Goal: Complete application form

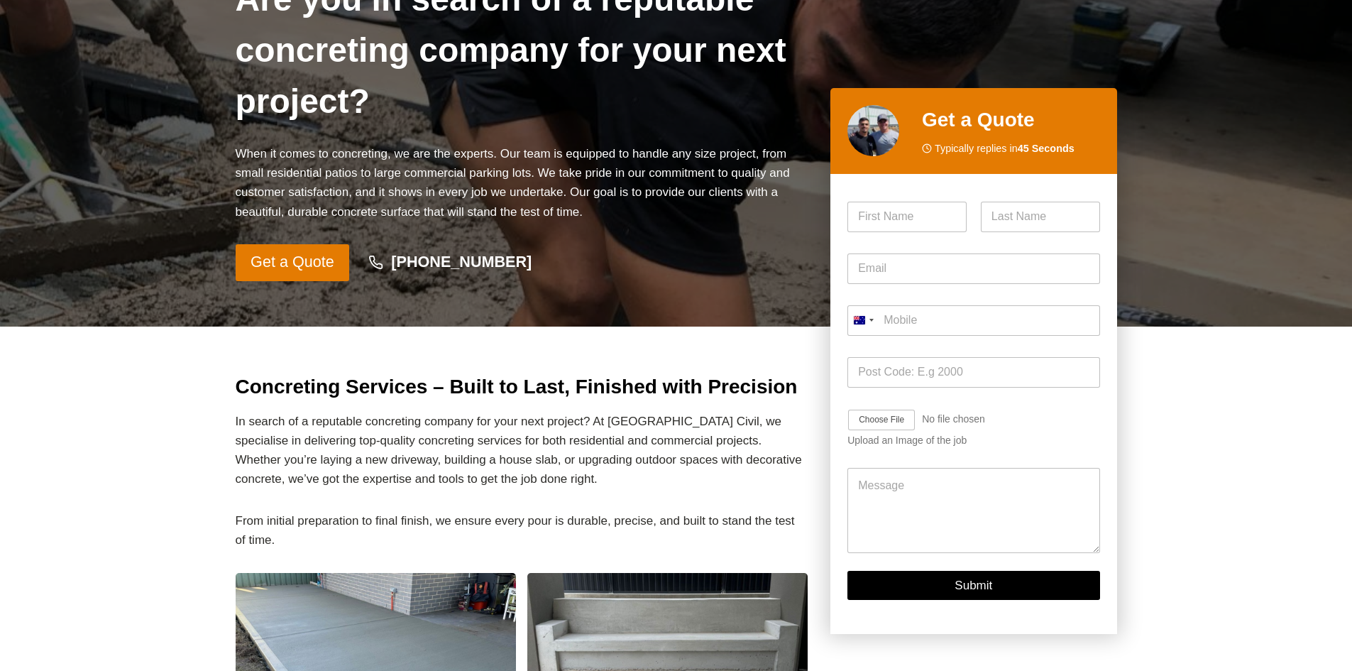
scroll to position [213, 0]
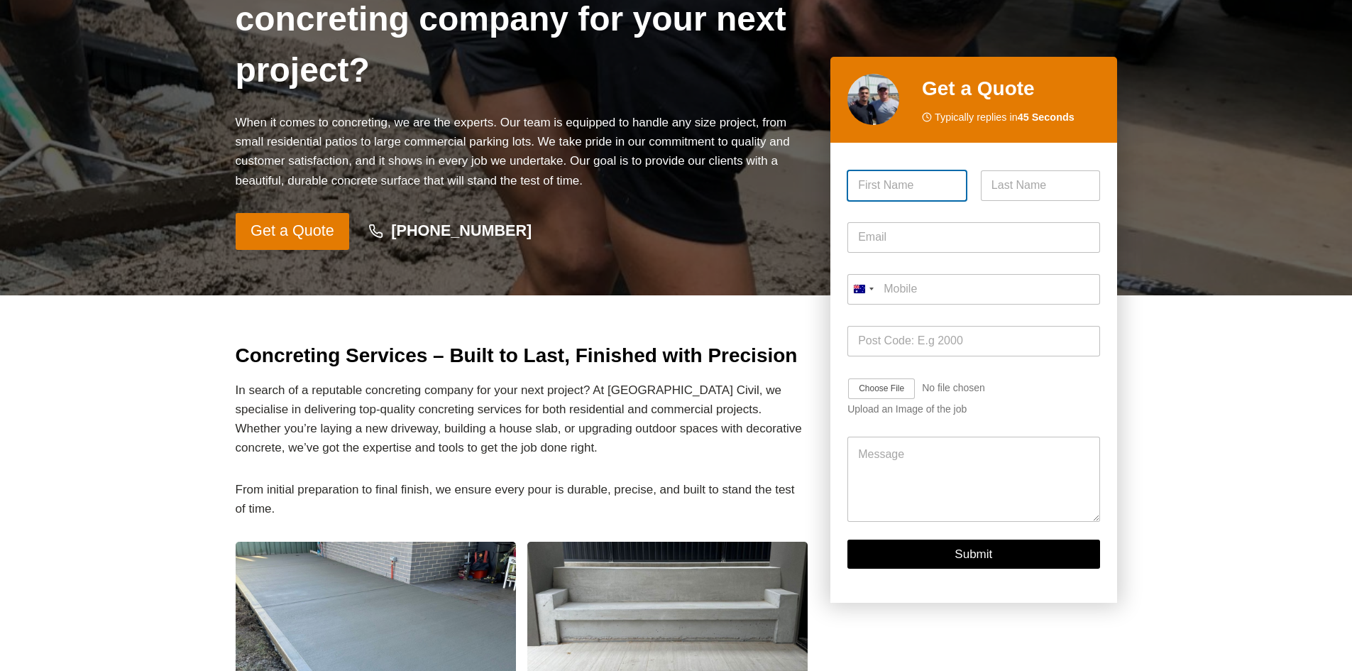
click at [892, 194] on input "First" at bounding box center [906, 185] width 119 height 31
type input "[PERSON_NAME]"
click at [1015, 187] on input "Last" at bounding box center [1040, 185] width 119 height 31
type input "Perica"
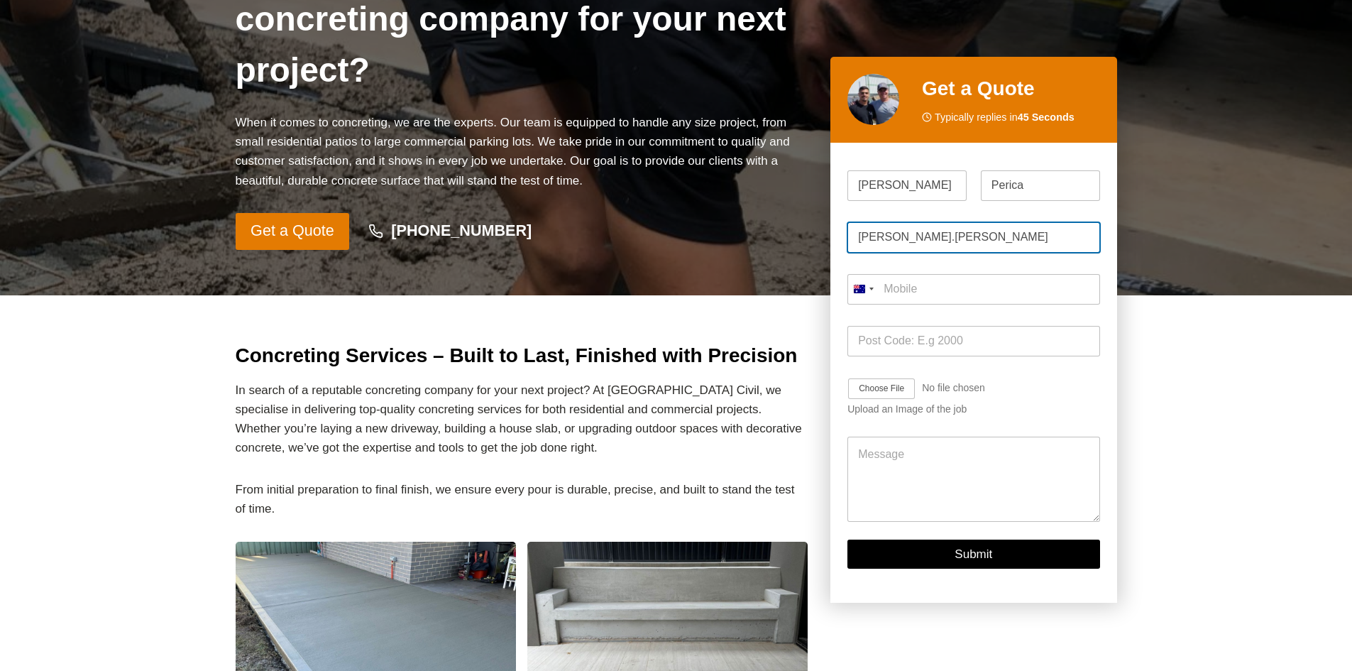
type input "[PERSON_NAME].[PERSON_NAME]"
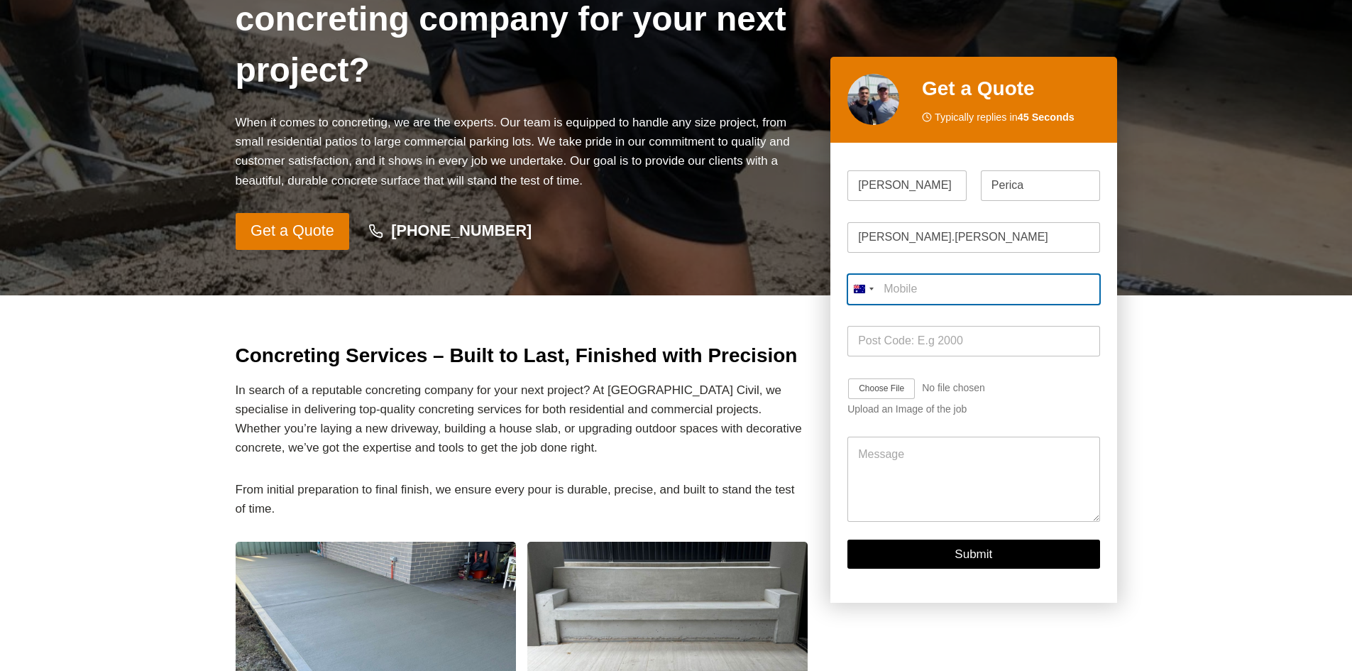
click at [925, 288] on div "Mobile * [GEOGRAPHIC_DATA] +61 [GEOGRAPHIC_DATA] +1 [GEOGRAPHIC_DATA] +44 [GEOG…" at bounding box center [973, 289] width 252 height 52
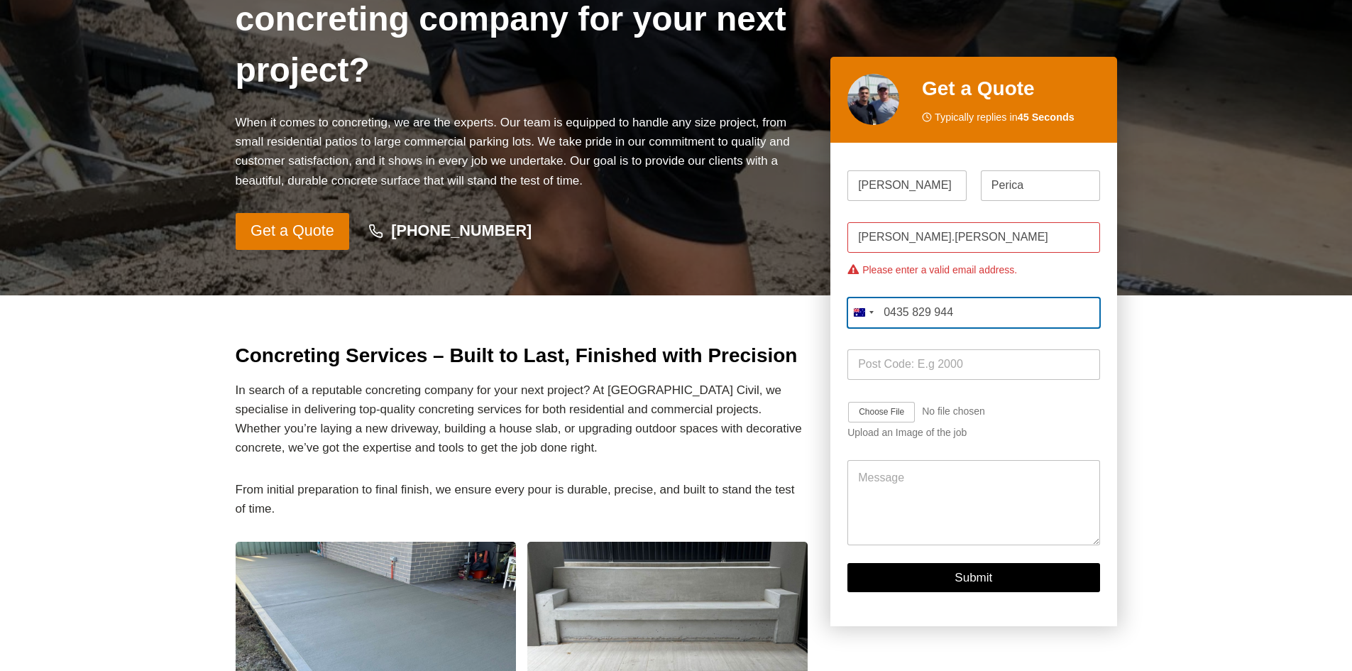
type input "0435 829 944"
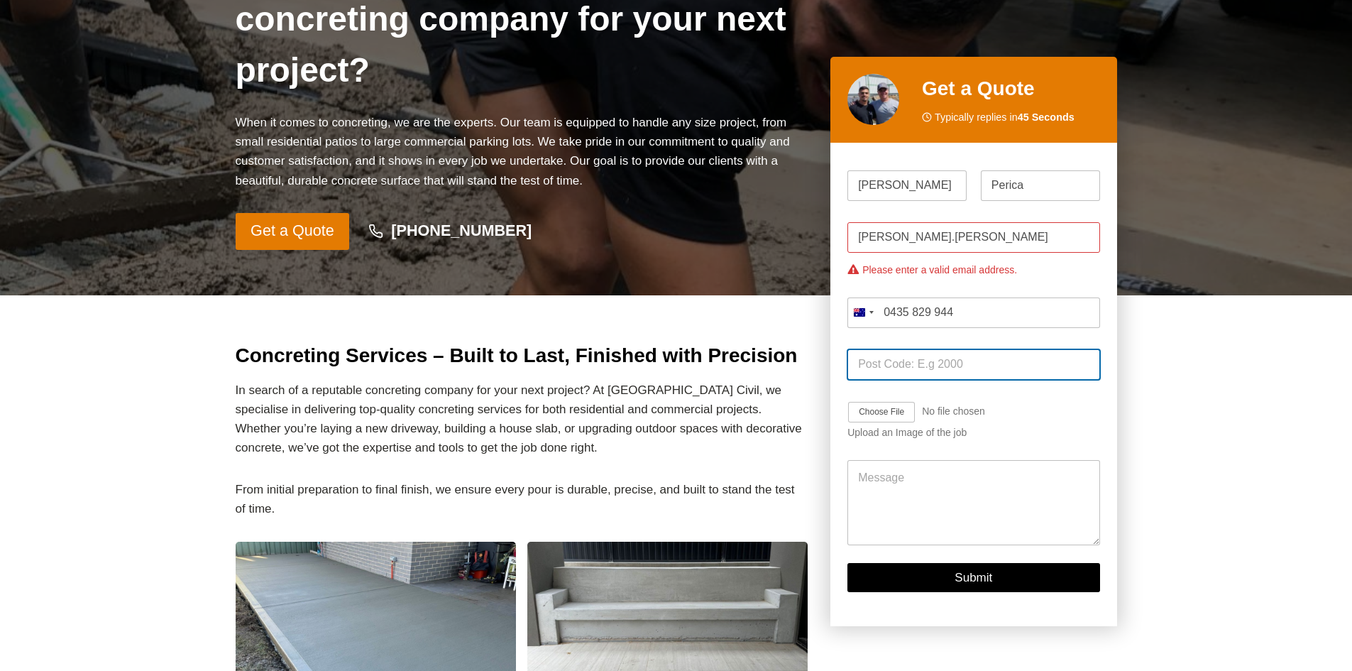
click at [952, 365] on input "Post Code *" at bounding box center [973, 364] width 252 height 31
type input "2440"
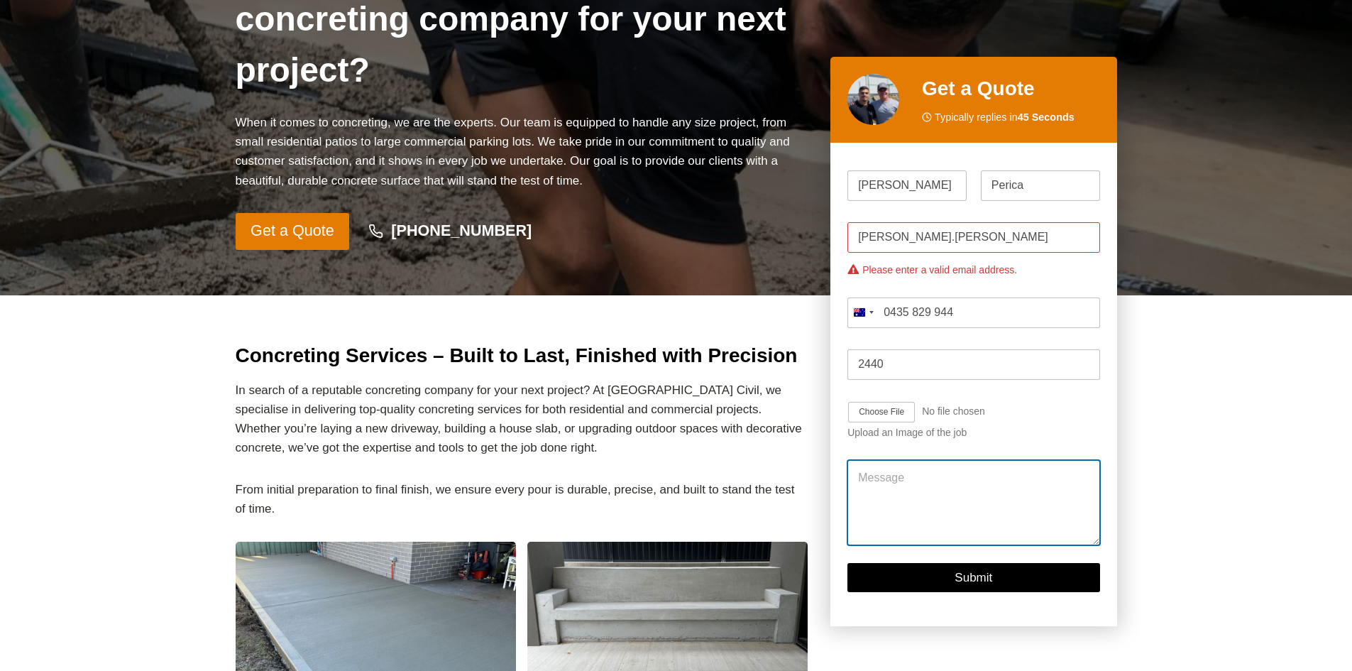
click at [903, 475] on textarea "Message" at bounding box center [973, 502] width 252 height 85
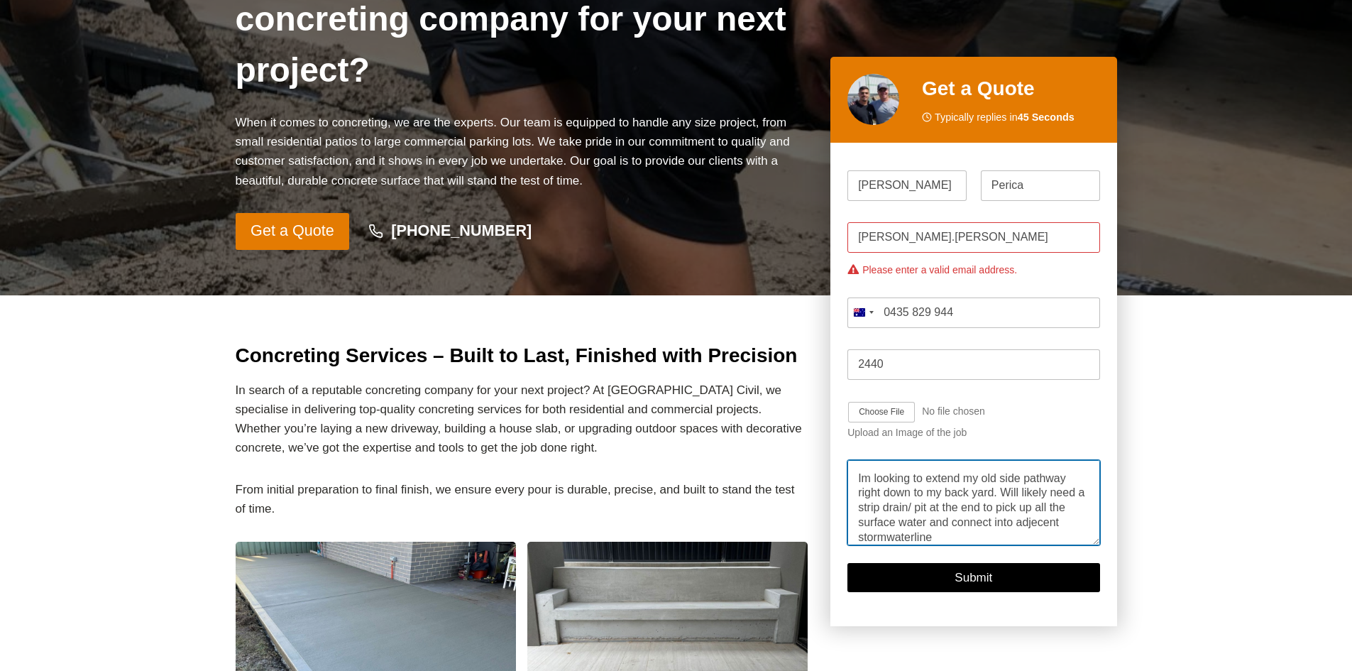
click at [915, 536] on textarea "Hi, Im looking to extend my old side pathway right down to my back yard. Will l…" at bounding box center [973, 502] width 252 height 85
click at [947, 539] on textarea "Hi, Im looking to extend my old side pathway right down to my back yard. Will l…" at bounding box center [973, 502] width 252 height 85
click at [1058, 508] on textarea "Hi, Im looking to extend my old side pathway right down to my back yard. Will l…" at bounding box center [973, 502] width 252 height 85
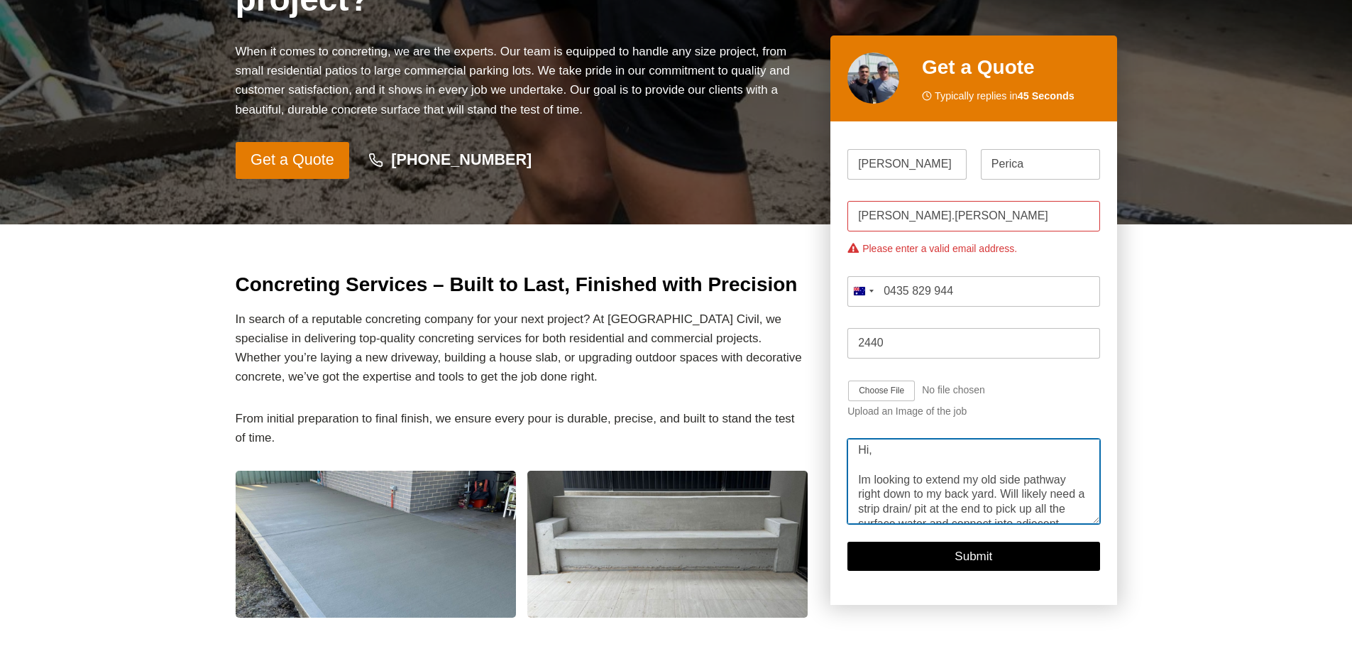
scroll to position [0, 0]
type textarea "Hi, Im looking to extend my old side pathway right down to my back yard. Will l…"
click at [888, 389] on input "Job Image Upload" at bounding box center [922, 391] width 151 height 23
click at [896, 388] on input "Job Image Upload" at bounding box center [922, 391] width 151 height 23
click at [890, 390] on input "Job Image Upload" at bounding box center [922, 391] width 151 height 23
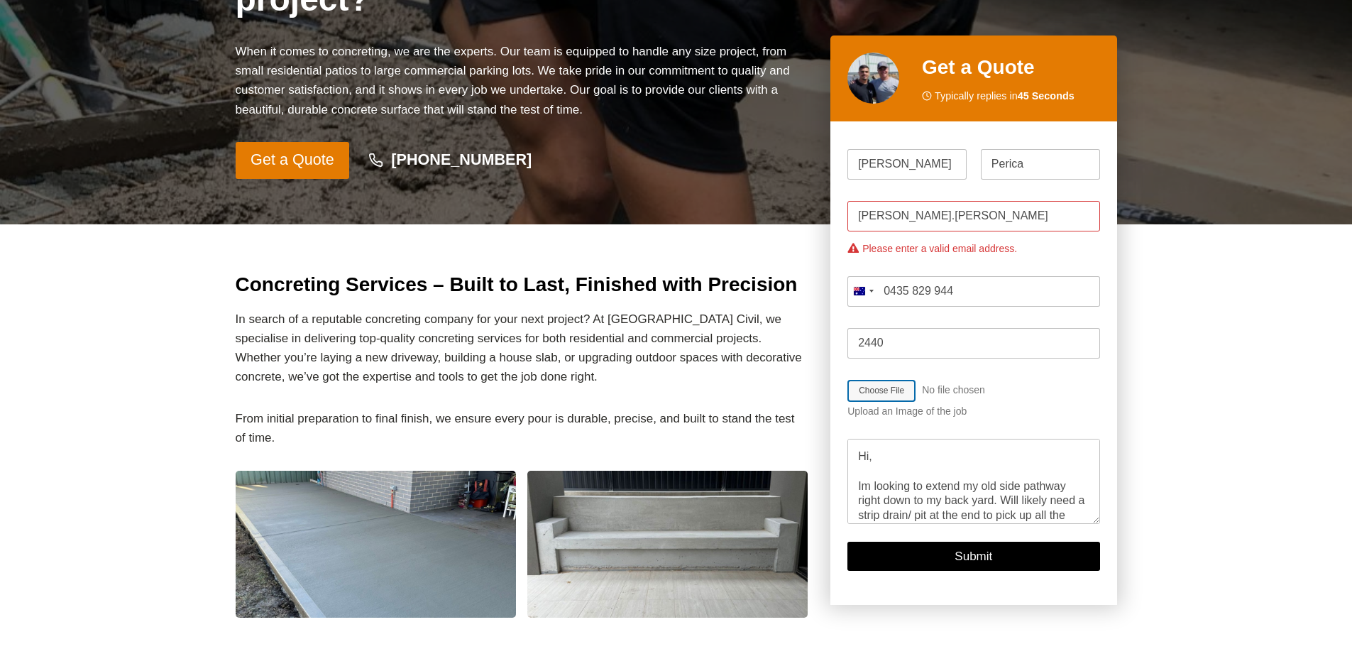
click at [881, 389] on input "Job Image Upload" at bounding box center [922, 391] width 151 height 23
type input "C:\fakepath\path 2.jpg"
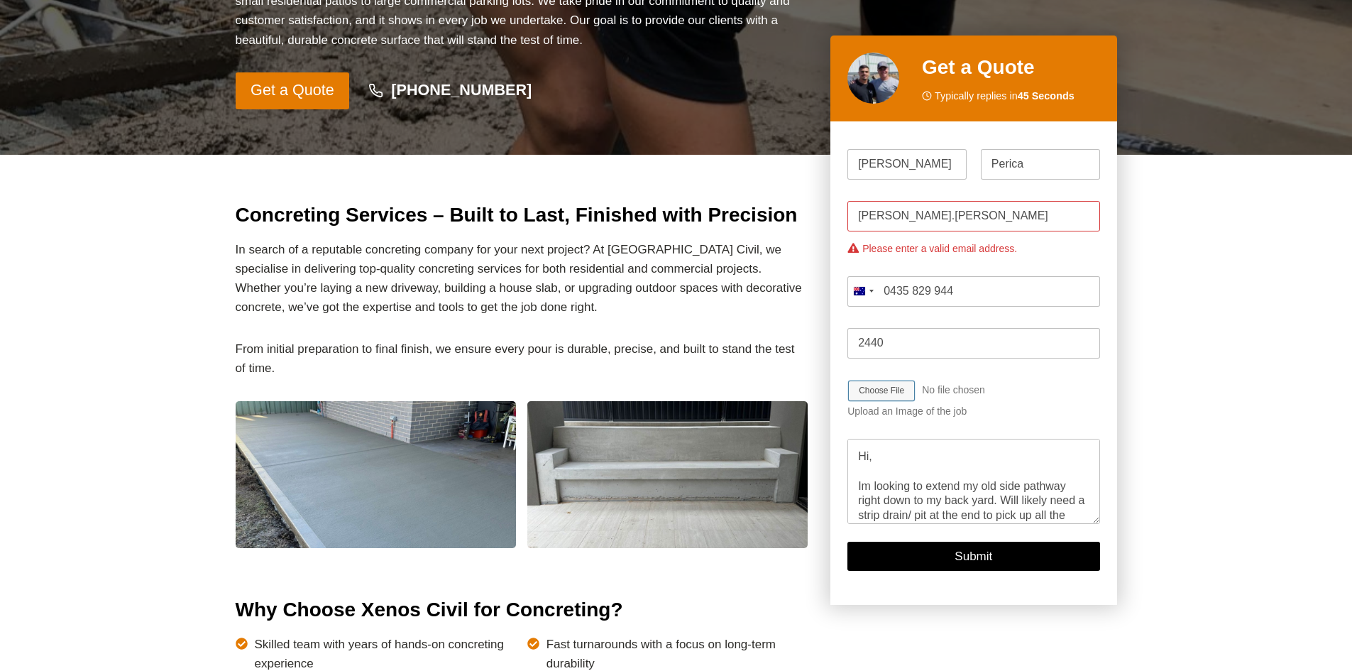
scroll to position [426, 0]
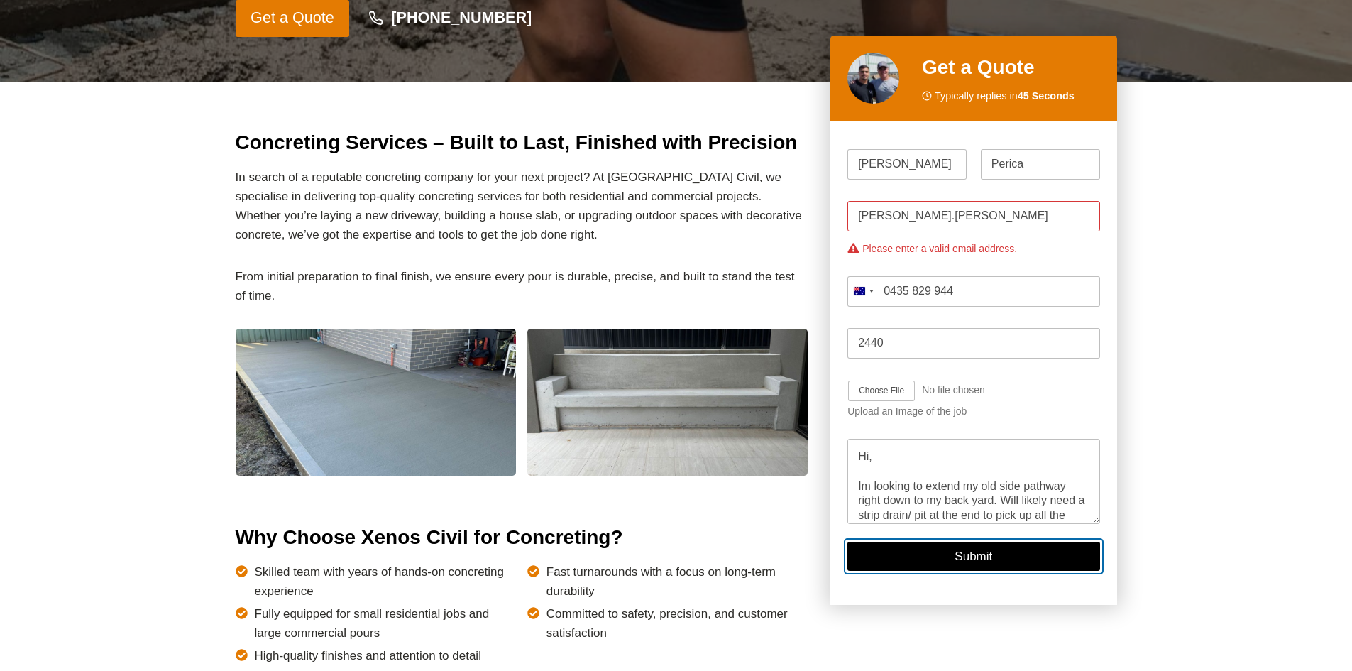
click at [988, 560] on button "Submit" at bounding box center [973, 556] width 252 height 29
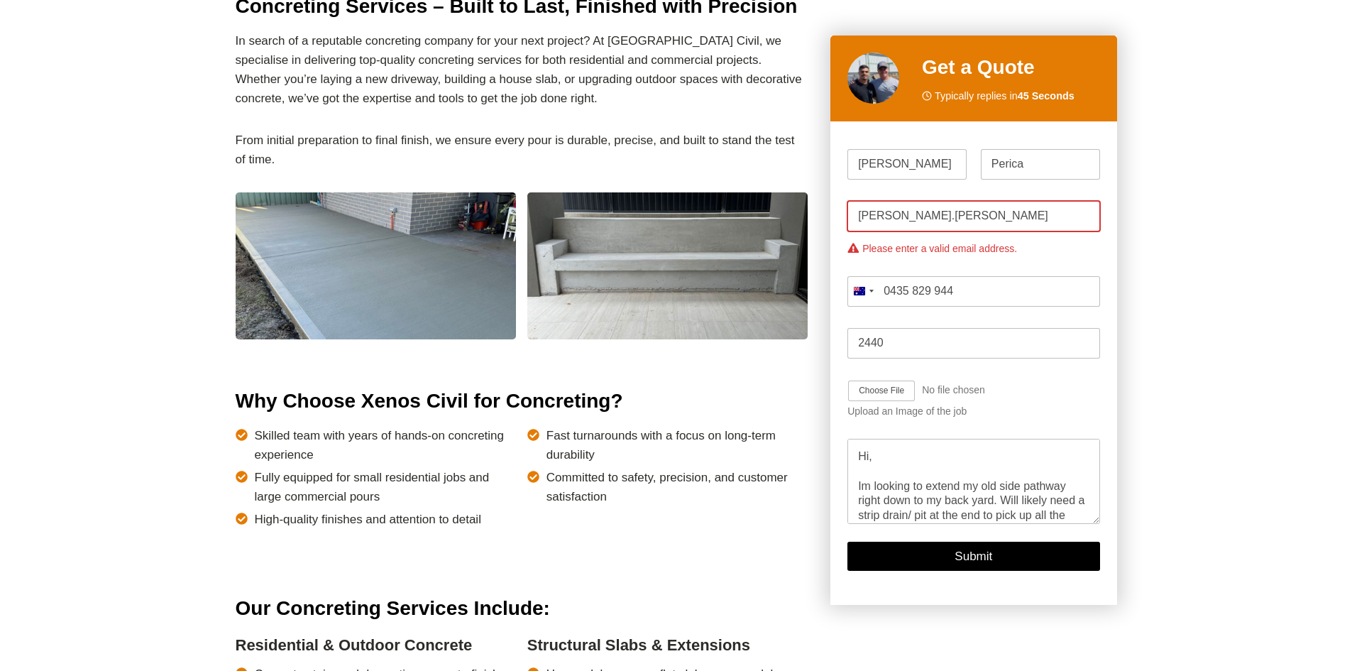
scroll to position [563, 0]
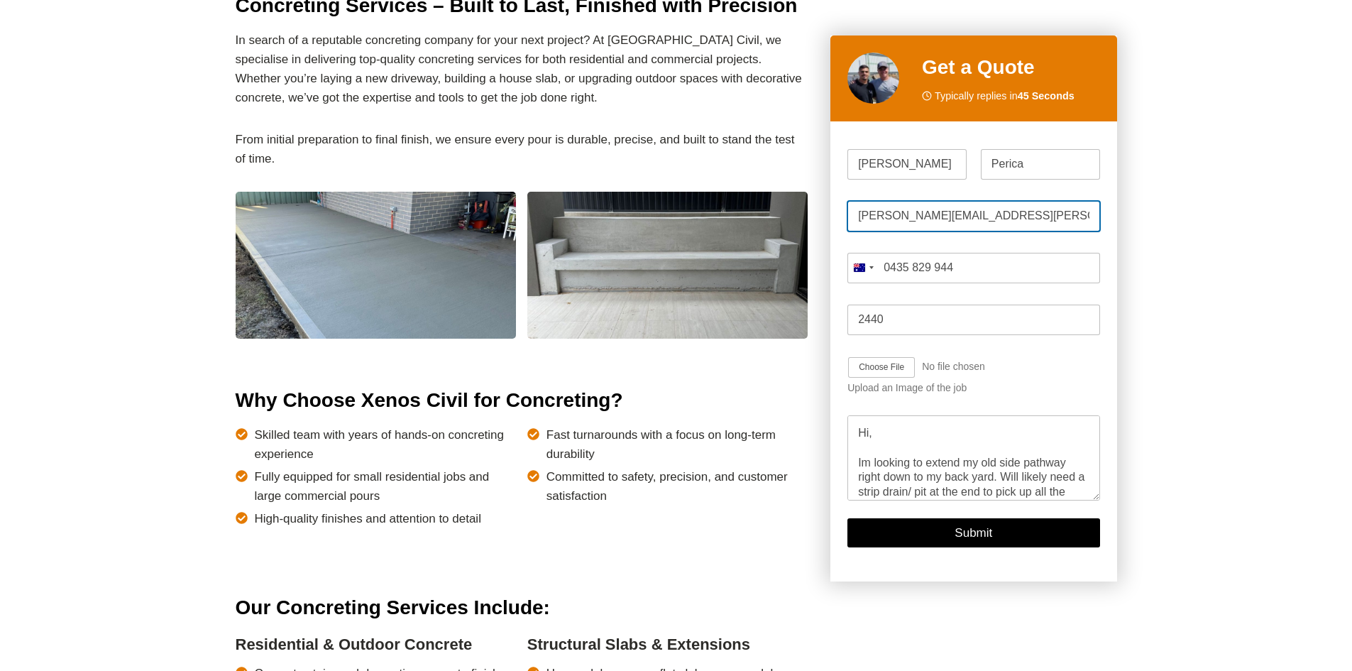
type input "[PERSON_NAME][EMAIL_ADDRESS][PERSON_NAME][DOMAIN_NAME]"
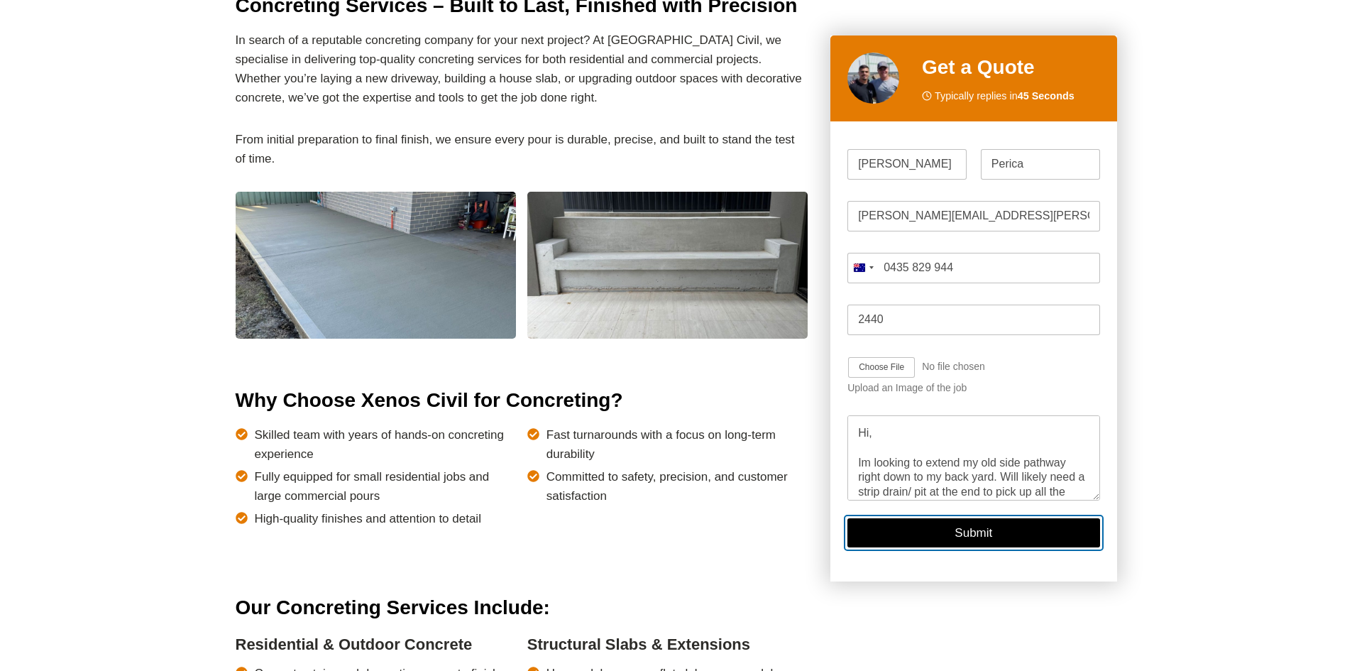
click at [954, 539] on button "Submit" at bounding box center [973, 533] width 252 height 29
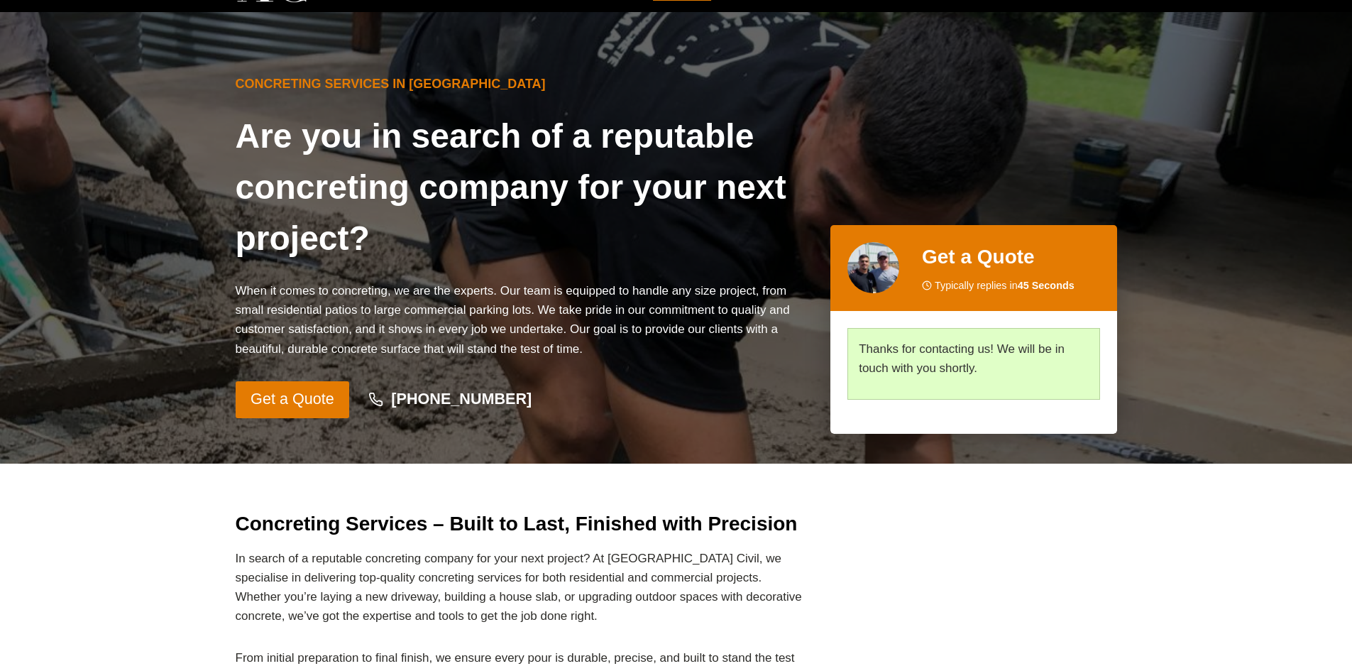
scroll to position [0, 0]
